Goal: Information Seeking & Learning: Learn about a topic

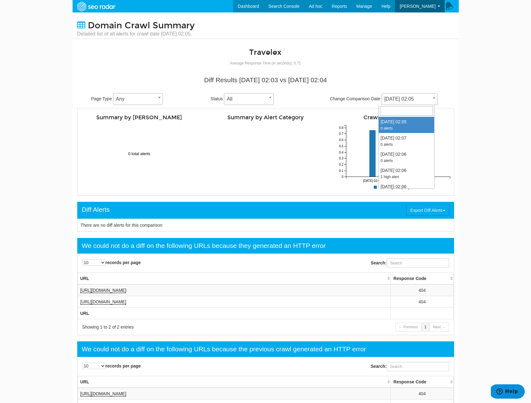
scroll to position [25, 0]
click at [254, 8] on link "Dashboard" at bounding box center [248, 6] width 31 height 12
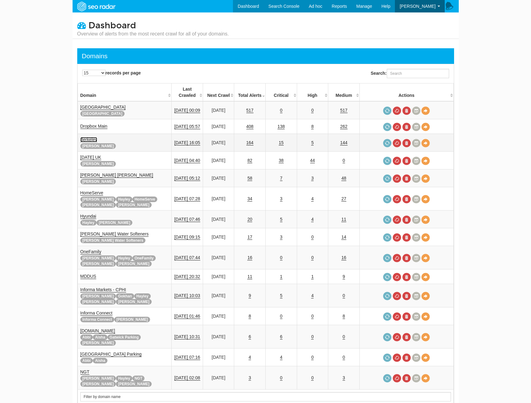
click at [89, 137] on link "Berkeley" at bounding box center [88, 139] width 17 height 5
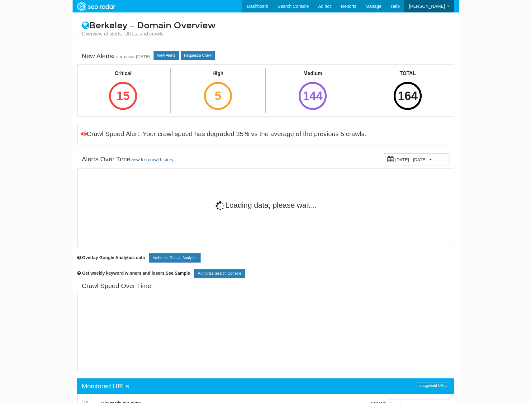
scroll to position [25, 0]
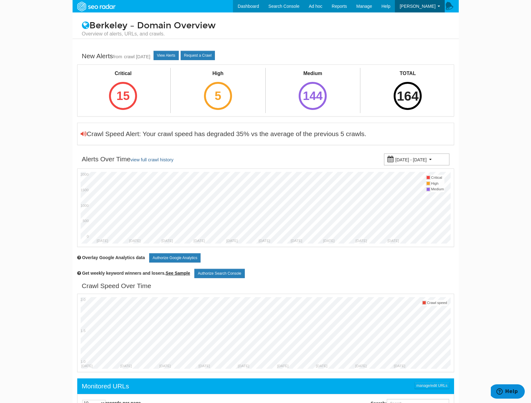
click at [415, 97] on div "164" at bounding box center [408, 96] width 28 height 28
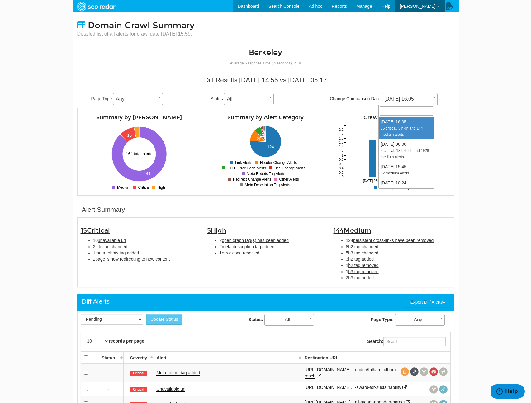
click at [396, 98] on span "[DATE] 16:05" at bounding box center [409, 99] width 55 height 9
click at [254, 2] on link "Dashboard" at bounding box center [248, 6] width 31 height 12
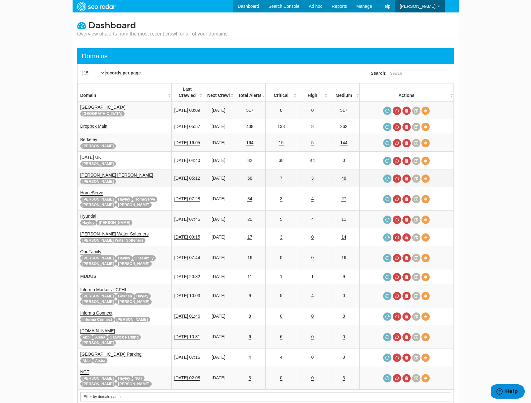
scroll to position [85, 0]
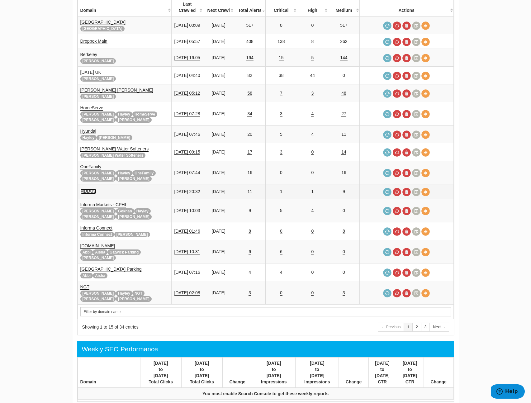
click at [88, 189] on link "MDDUS" at bounding box center [88, 191] width 16 height 5
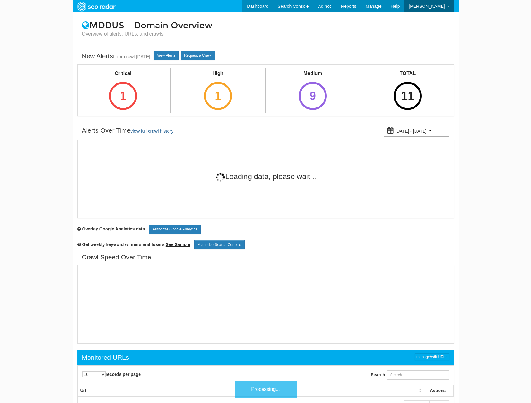
scroll to position [25, 0]
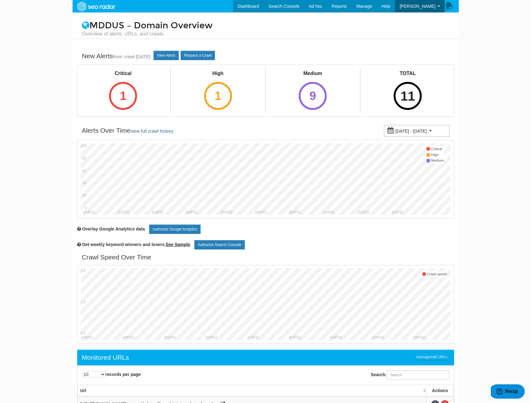
click at [403, 102] on div "11" at bounding box center [408, 96] width 28 height 28
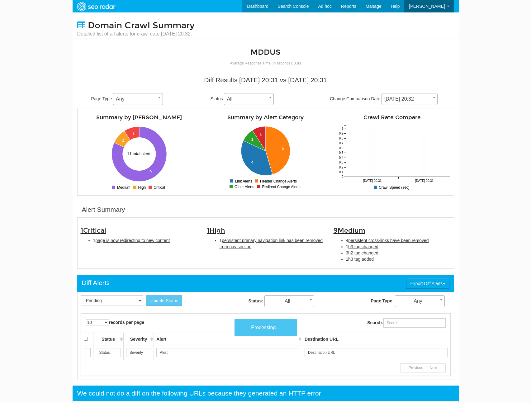
scroll to position [25, 0]
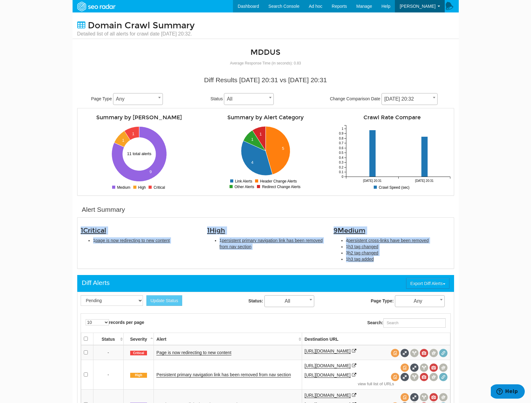
drag, startPoint x: 424, startPoint y: 263, endPoint x: 77, endPoint y: 230, distance: 349.1
click at [77, 230] on div "1 Critical 1 page is now redirecting to new content 1 High 1 persistent primary…" at bounding box center [265, 243] width 379 height 45
copy div "1 Critical 1 page is now redirecting to new content 1 High 1 persistent primary…"
click at [226, 245] on span "persistent primary navigation link has been removed from nav section" at bounding box center [271, 243] width 103 height 11
type input "persistent primary navigation link has been removed from nav section"
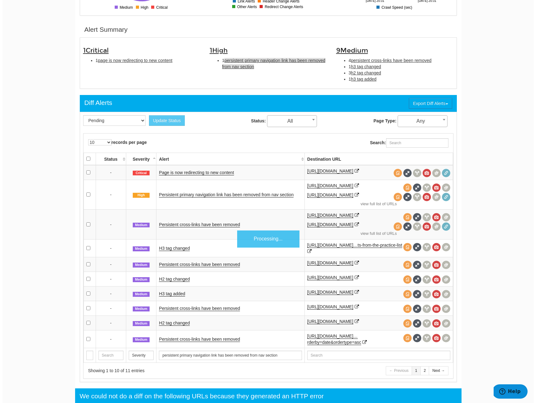
scroll to position [202, 0]
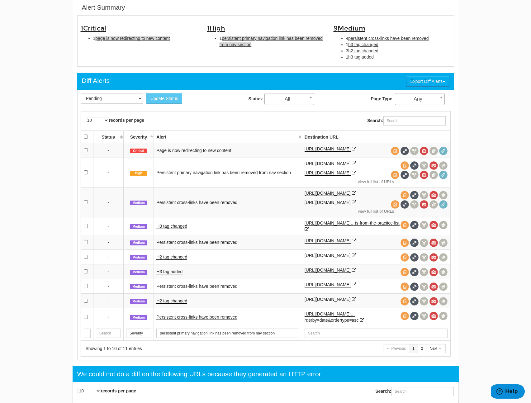
click at [157, 40] on span "page is now redirecting to new content" at bounding box center [132, 38] width 74 height 5
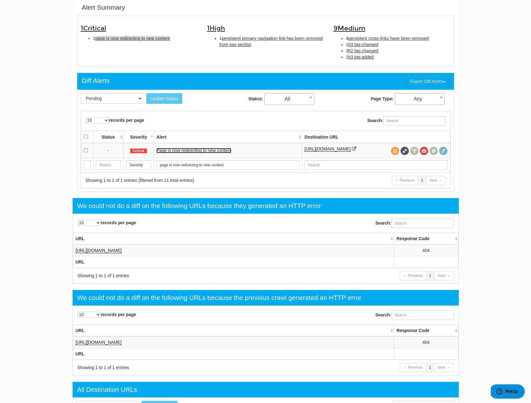
click at [179, 153] on link "Page is now redirecting to new content" at bounding box center [193, 150] width 75 height 5
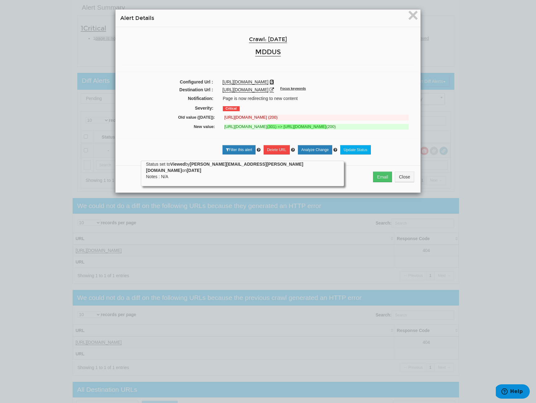
click at [274, 80] on icon at bounding box center [271, 82] width 4 height 4
click at [410, 16] on span "×" at bounding box center [412, 15] width 11 height 21
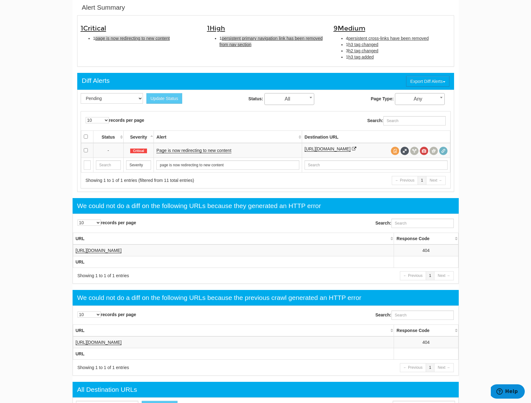
click at [226, 36] on span "persistent primary navigation link has been removed from nav section" at bounding box center [271, 41] width 103 height 11
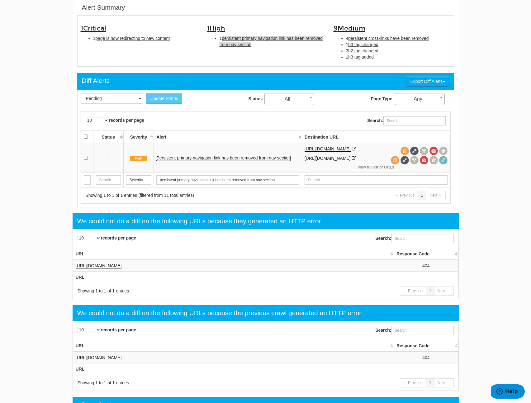
click at [191, 157] on link "Persistent primary navigation link has been removed from nav section" at bounding box center [223, 157] width 135 height 5
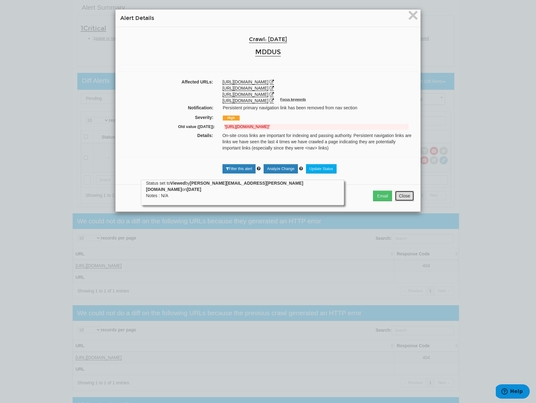
click at [406, 197] on button "Close" at bounding box center [404, 196] width 19 height 11
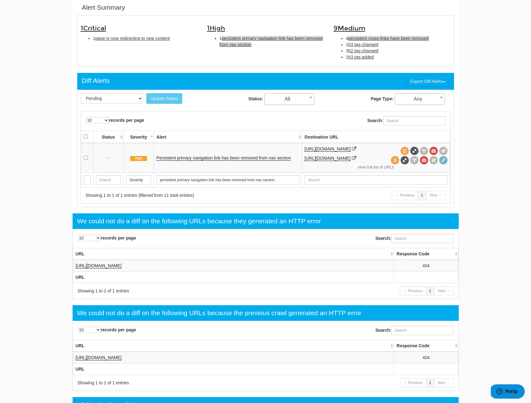
click at [368, 40] on span "persistent cross-links have been removed" at bounding box center [388, 38] width 80 height 5
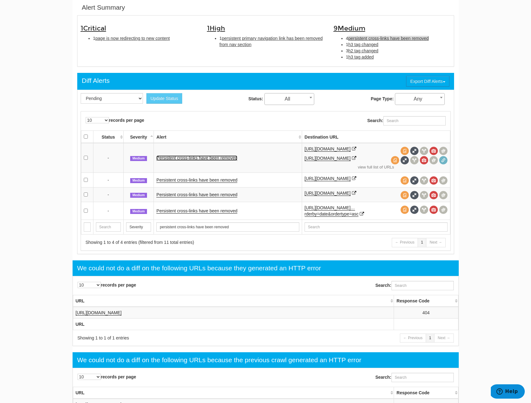
click at [179, 161] on link "Persistent cross-links have been removed" at bounding box center [196, 157] width 81 height 5
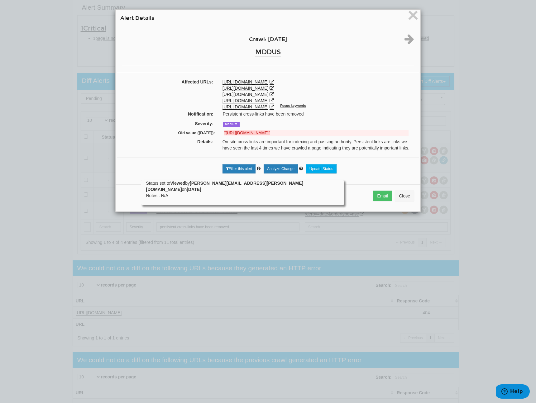
click at [400, 188] on div "Email Close" at bounding box center [268, 197] width 305 height 27
click at [401, 191] on button "Close" at bounding box center [404, 196] width 19 height 11
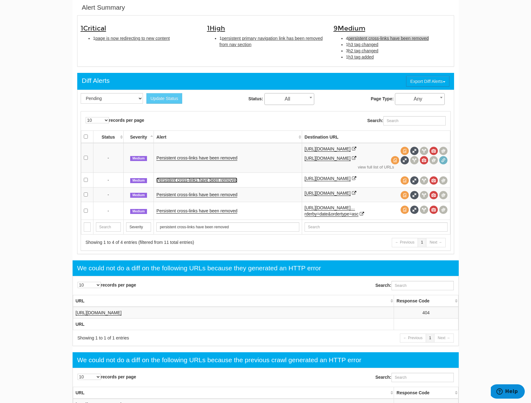
click at [221, 181] on link "Persistent cross-links have been removed" at bounding box center [196, 180] width 81 height 5
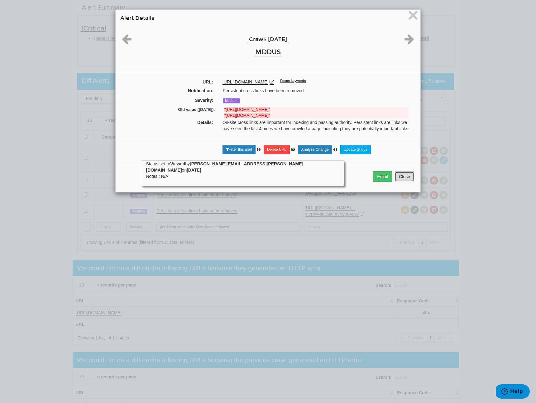
click at [404, 182] on button "Close" at bounding box center [404, 176] width 19 height 11
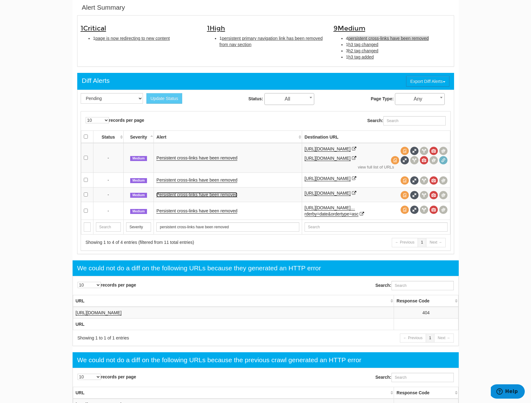
click at [202, 197] on link "Persistent cross-links have been removed" at bounding box center [196, 194] width 81 height 5
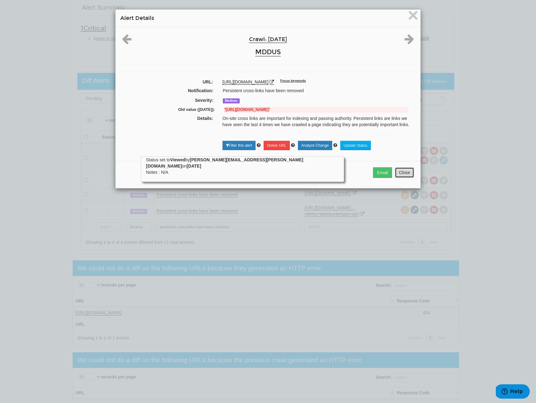
click at [405, 174] on button "Close" at bounding box center [404, 172] width 19 height 11
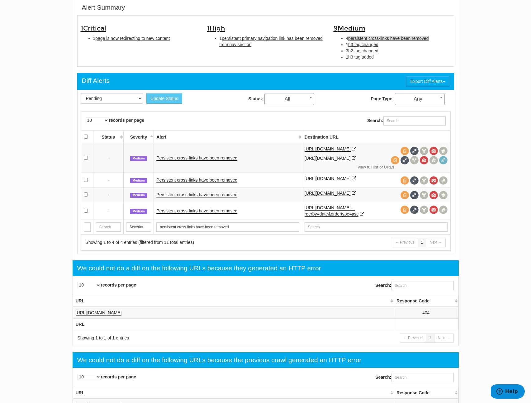
click at [180, 212] on td "Persistent cross-links have been removed" at bounding box center [228, 211] width 148 height 18
click at [189, 214] on link "Persistent cross-links have been removed" at bounding box center [196, 210] width 81 height 5
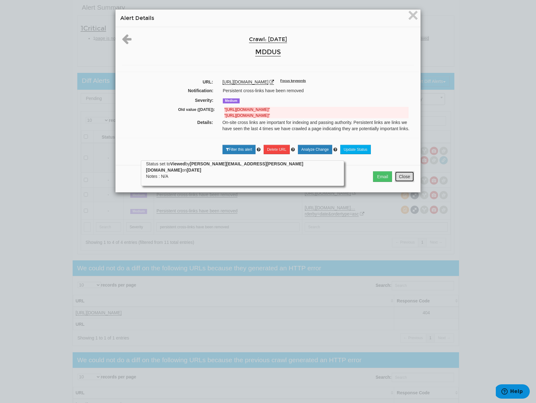
click at [404, 182] on button "Close" at bounding box center [404, 176] width 19 height 11
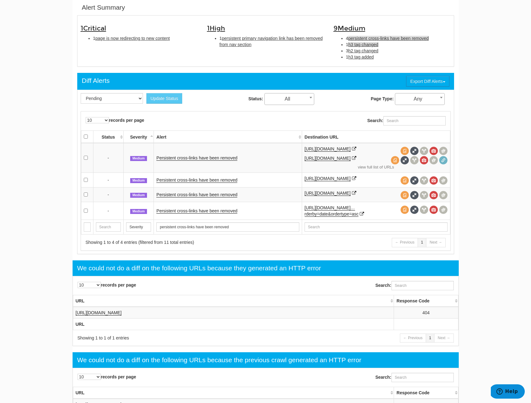
click at [372, 45] on span "h3 tag changed" at bounding box center [363, 44] width 30 height 5
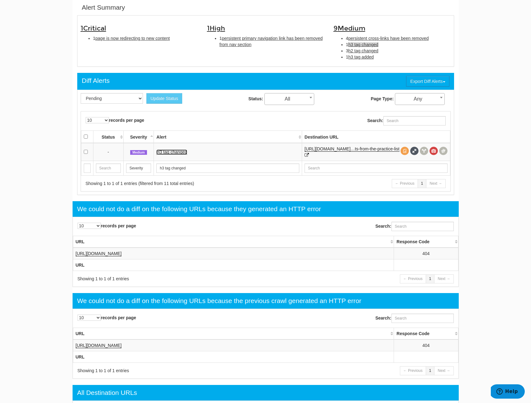
click at [186, 153] on link "H3 tag changed" at bounding box center [171, 152] width 31 height 5
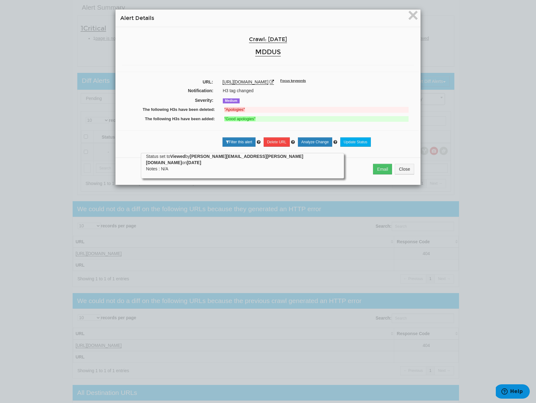
click at [480, 102] on div "× Alert Details Crawl: [DATE] MDDUS URL: [URL][DOMAIN_NAME] Focus keywords Noti…" at bounding box center [268, 201] width 536 height 403
click at [407, 19] on span "×" at bounding box center [412, 15] width 11 height 21
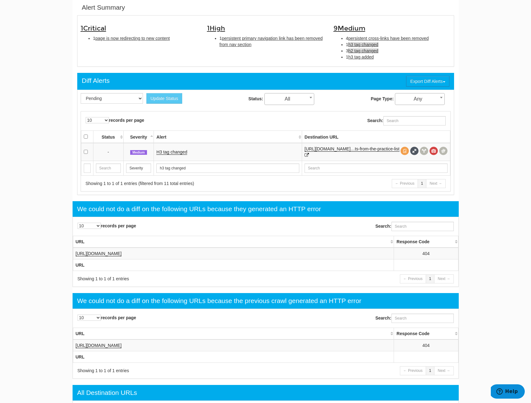
click at [363, 50] on span "h2 tag changed" at bounding box center [363, 50] width 30 height 5
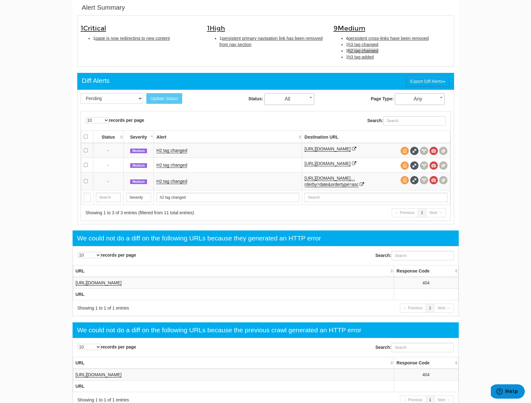
click at [363, 58] on span "h3 tag added" at bounding box center [361, 57] width 26 height 5
type input "h3 tag added"
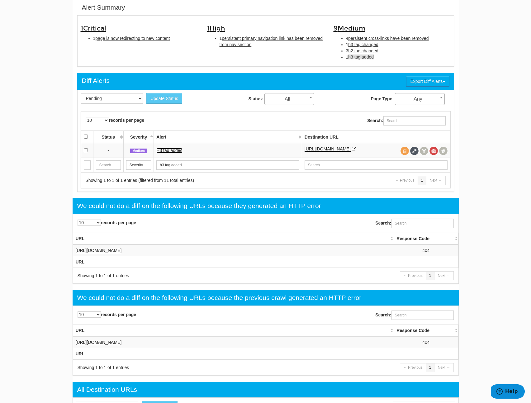
click at [181, 149] on link "H3 tag added" at bounding box center [169, 150] width 26 height 5
